Goal: Transaction & Acquisition: Purchase product/service

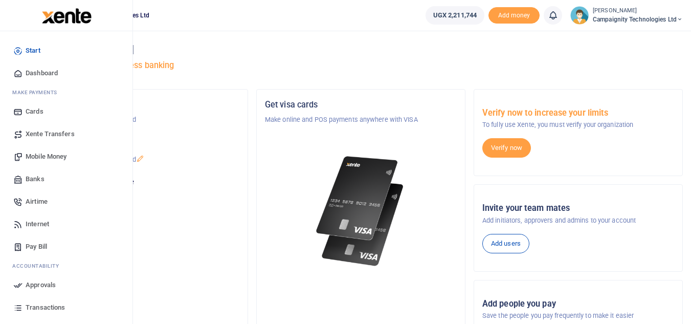
click at [52, 308] on span "Transactions" at bounding box center [45, 307] width 39 height 10
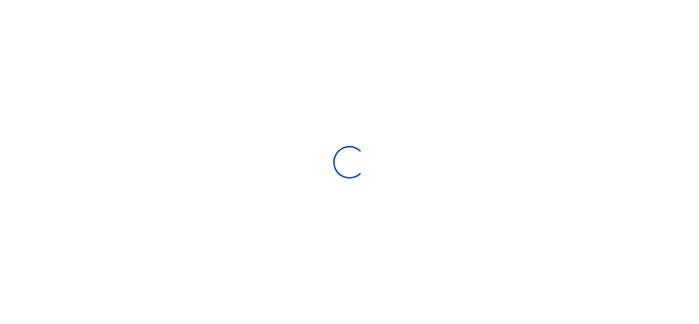
select select
type input "[DATE] - [DATE]"
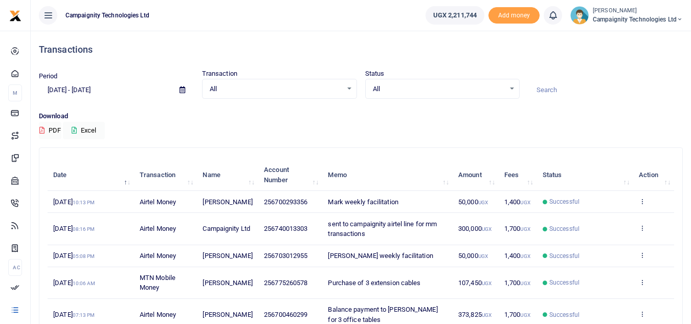
scroll to position [247, 0]
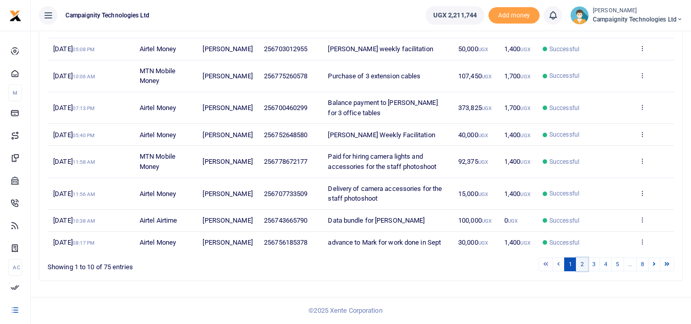
click at [582, 268] on link "2" at bounding box center [582, 264] width 12 height 14
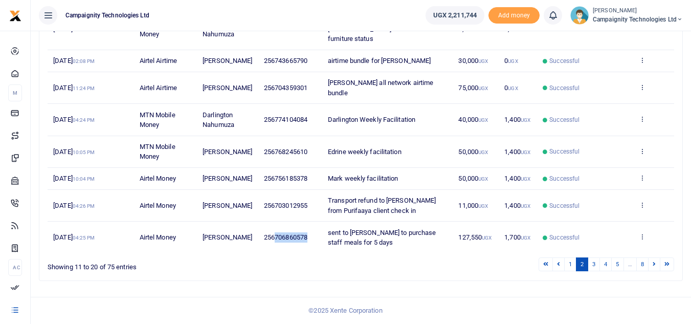
drag, startPoint x: 271, startPoint y: 250, endPoint x: 307, endPoint y: 253, distance: 35.5
click at [307, 253] on td "256706860578" at bounding box center [290, 237] width 64 height 31
copy span "706860578"
click at [568, 271] on link "1" at bounding box center [571, 264] width 12 height 14
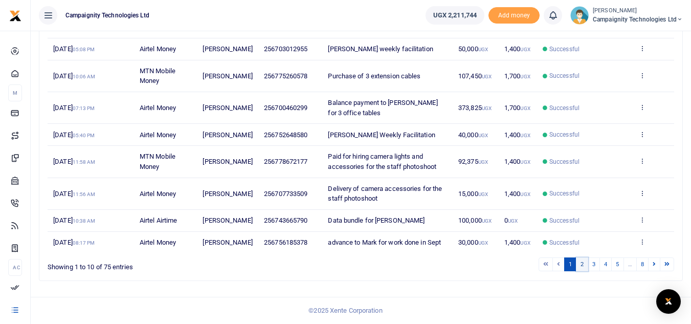
click at [582, 270] on link "2" at bounding box center [582, 264] width 12 height 14
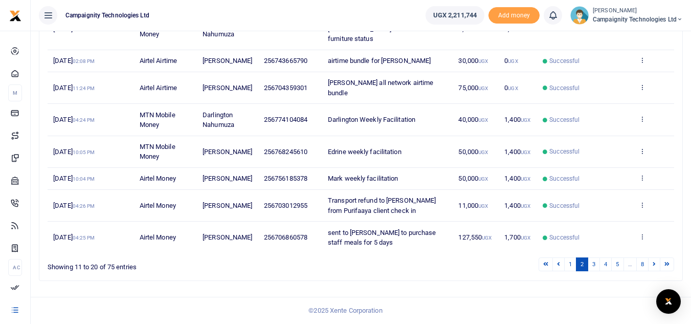
click at [460, 280] on div "Search: Date Transaction Name Account Number Memo Amount Fees Status Action [DA…" at bounding box center [360, 90] width 643 height 379
click at [457, 272] on div "1 2 3 4 5 … 8" at bounding box center [492, 264] width 366 height 16
click at [571, 271] on link "1" at bounding box center [571, 264] width 12 height 14
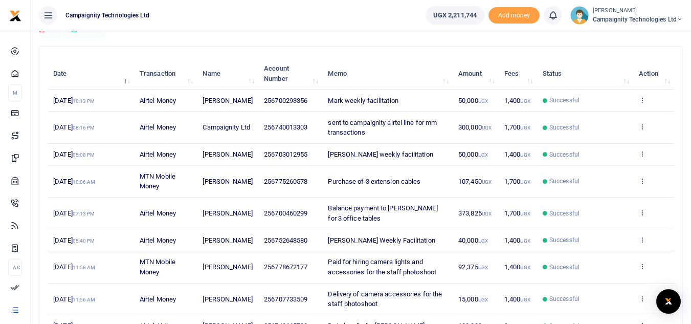
scroll to position [98, 0]
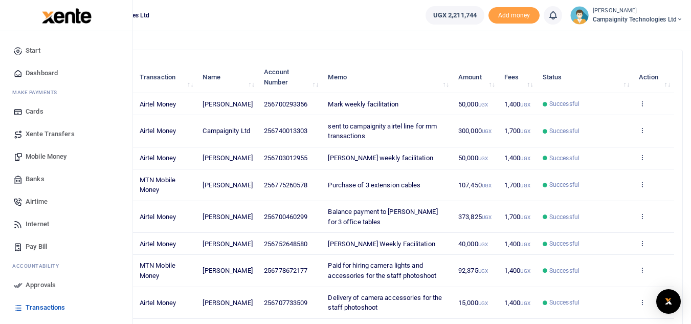
click at [41, 156] on span "Mobile Money" at bounding box center [46, 157] width 41 height 10
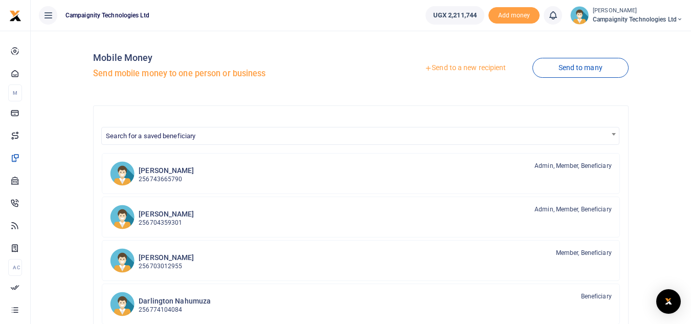
click at [479, 67] on link "Send to a new recipient" at bounding box center [466, 68] width 134 height 18
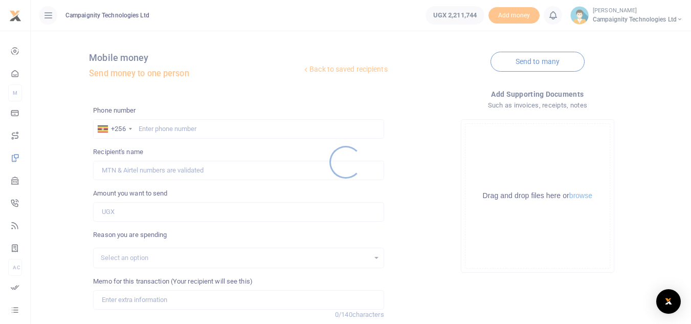
click at [226, 130] on div at bounding box center [345, 162] width 691 height 324
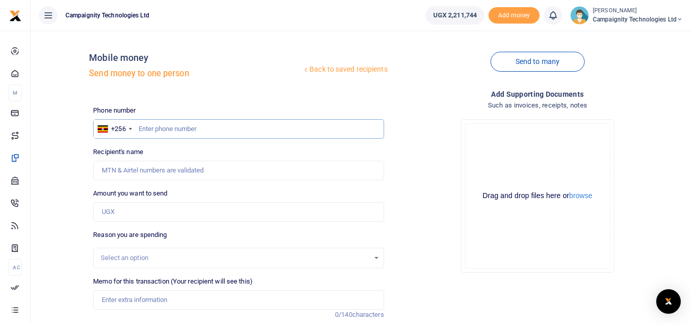
click at [226, 130] on input "text" at bounding box center [238, 128] width 291 height 19
paste input "706860578"
type input "706860578"
click at [116, 214] on input "Amount you want to send" at bounding box center [238, 211] width 291 height 19
type input "100,000"
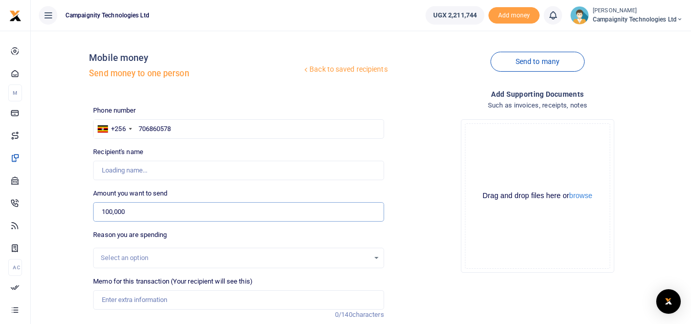
type input "Moses Lubinga"
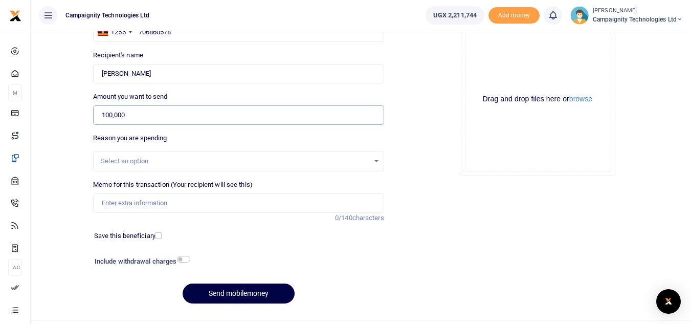
scroll to position [117, 0]
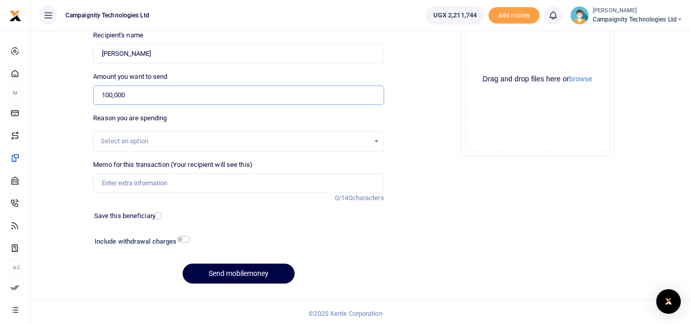
type input "100,000"
click at [263, 186] on input "Memo for this transaction (Your recipient will see this)" at bounding box center [238, 183] width 291 height 19
click at [232, 182] on input "sent to Sharon to purchase staff meals for 4 days" at bounding box center [238, 183] width 291 height 19
type input "sent to Sharon to purchase staff meals for 5 days"
click at [181, 244] on h6 "Include withdrawal charges" at bounding box center [140, 241] width 91 height 8
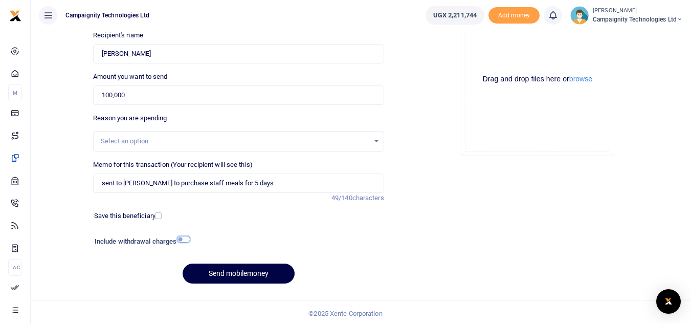
click at [185, 241] on input "checkbox" at bounding box center [183, 239] width 13 height 7
checkbox input "true"
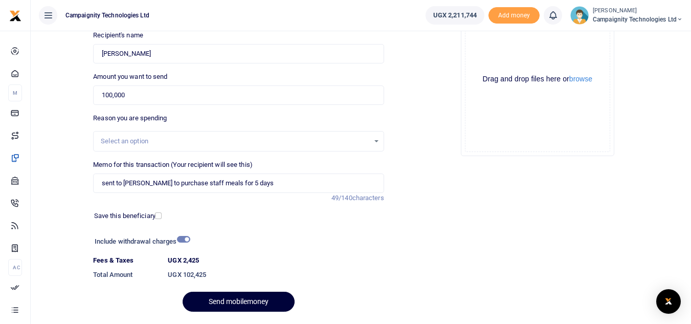
click at [251, 299] on button "Send mobilemoney" at bounding box center [239, 302] width 112 height 20
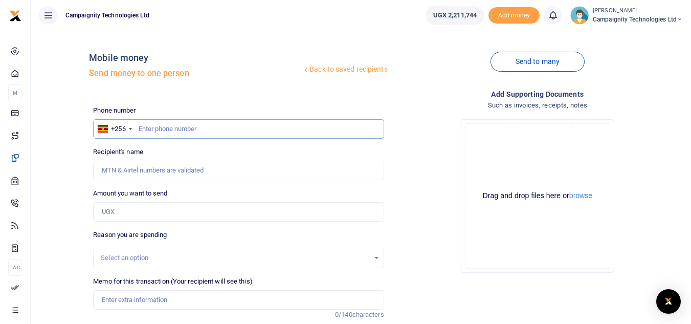
click at [196, 123] on input "text" at bounding box center [238, 128] width 291 height 19
paste input "706860578"
type input "706860578"
click at [142, 224] on div "Phone number +256 [GEOGRAPHIC_DATA] [PHONE_NUMBER] Phone is required. Recipient…" at bounding box center [238, 257] width 299 height 304
click at [132, 217] on input "Amount you want to send" at bounding box center [238, 211] width 291 height 19
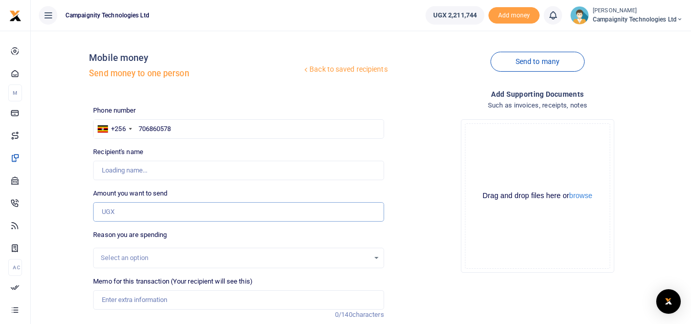
type input "Moses Lubinga"
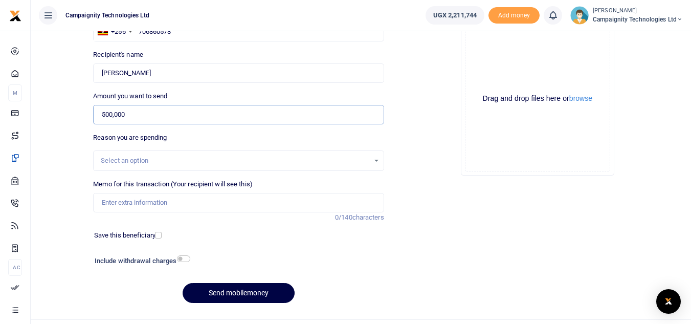
type input "500,000"
click at [232, 199] on input "Memo for this transaction (Your recipient will see this)" at bounding box center [238, 202] width 291 height 19
type input "Sent to Sharon as loan"
click at [251, 290] on button "Send mobilemoney" at bounding box center [239, 293] width 112 height 20
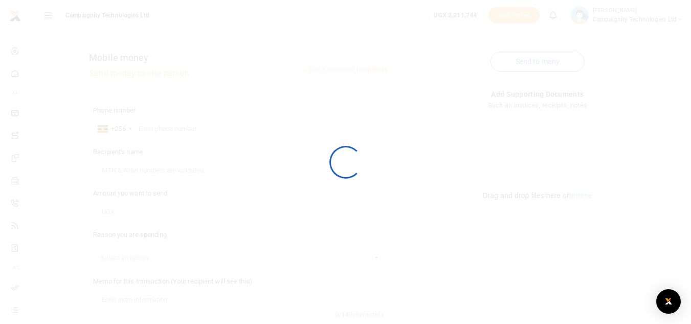
scroll to position [97, 0]
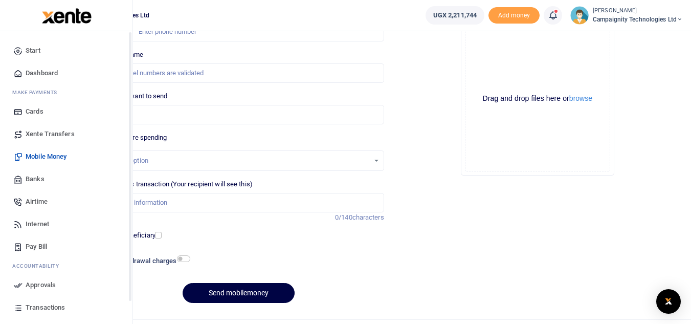
click at [35, 286] on span "Approvals" at bounding box center [41, 285] width 30 height 10
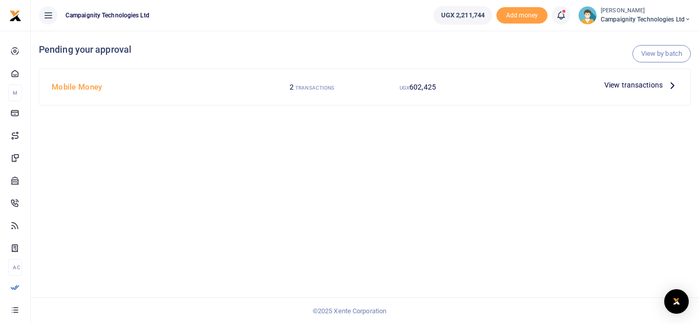
click at [629, 85] on span "View transactions" at bounding box center [633, 84] width 58 height 11
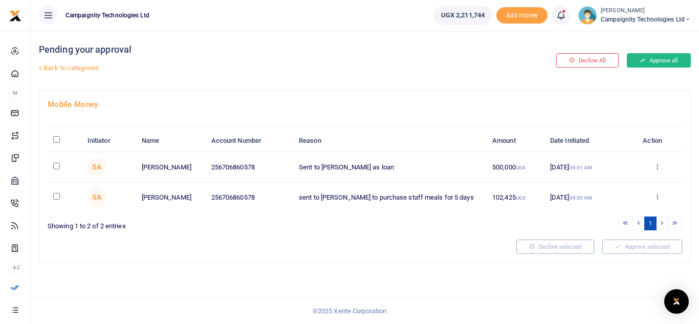
click at [650, 61] on button "Approve all" at bounding box center [659, 60] width 64 height 14
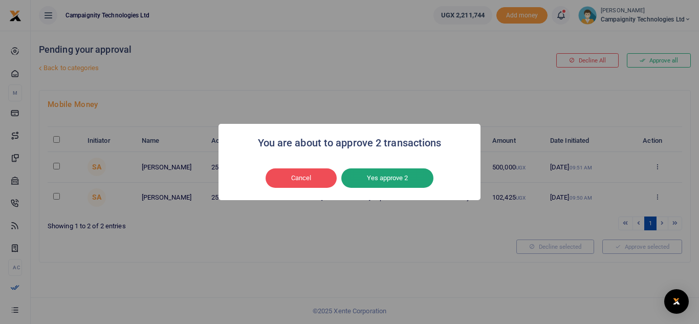
click at [382, 179] on button "Yes approve 2" at bounding box center [387, 177] width 92 height 19
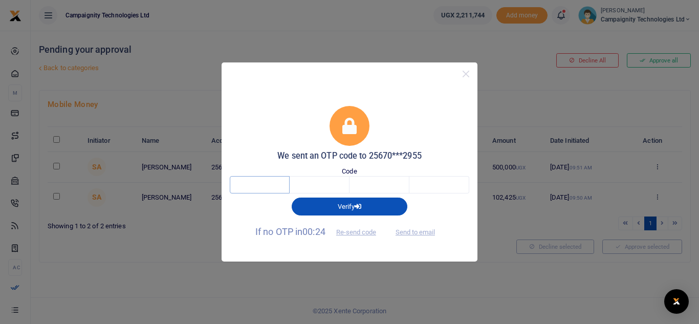
click at [277, 180] on input "text" at bounding box center [260, 184] width 60 height 17
type input "9"
type input "8"
type input "5"
type input "0"
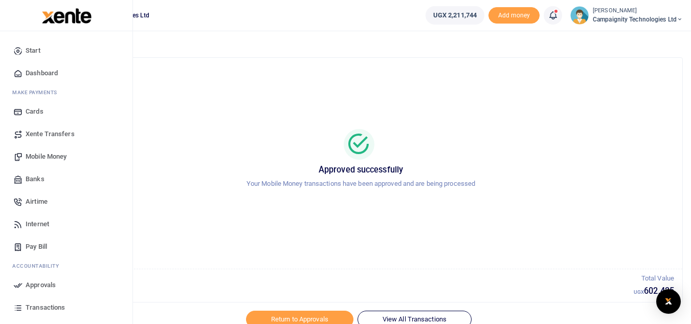
click at [36, 304] on span "Transactions" at bounding box center [45, 307] width 39 height 10
